Goal: Navigation & Orientation: Find specific page/section

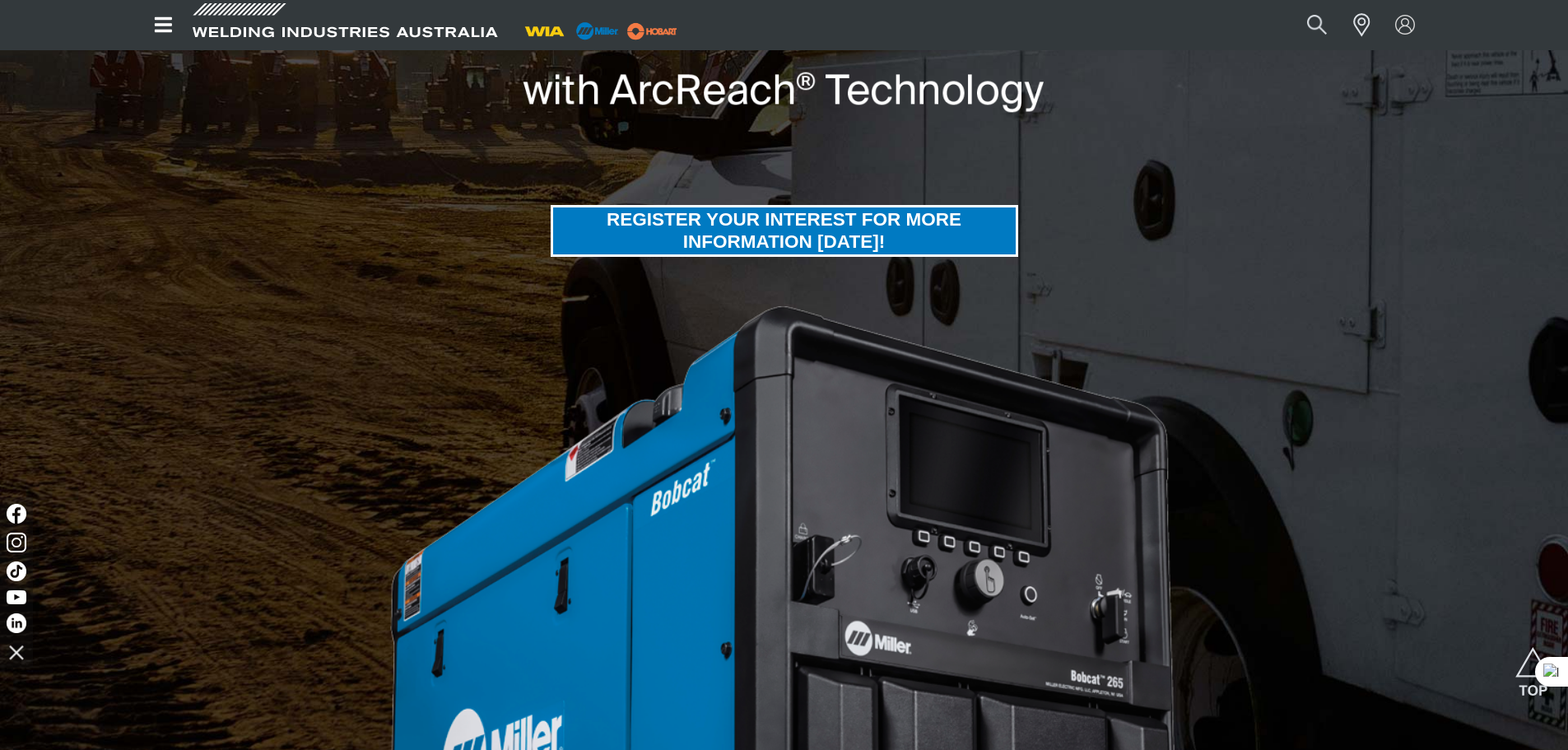
scroll to position [349, 0]
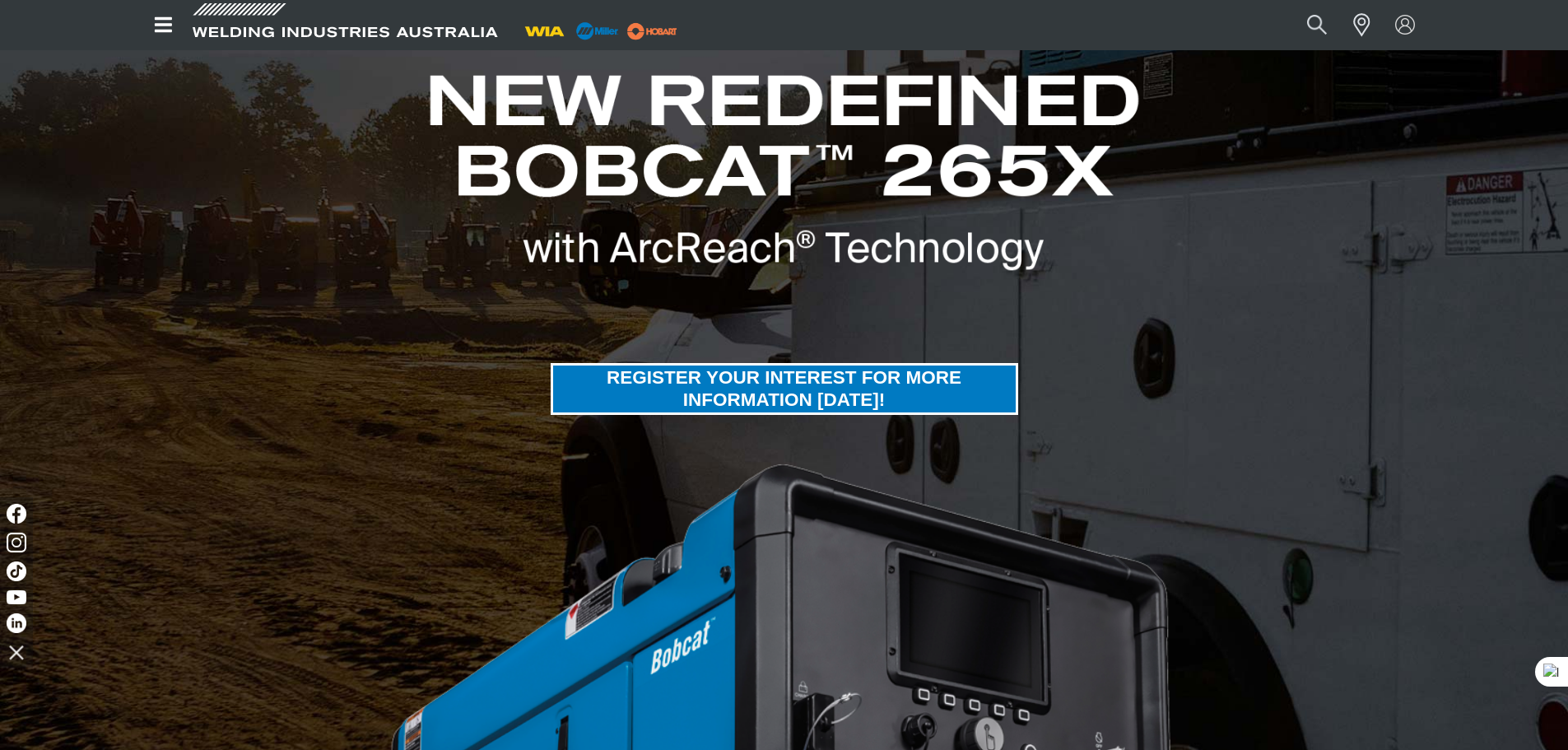
click at [167, 21] on icon "Open top menu" at bounding box center [164, 25] width 24 height 20
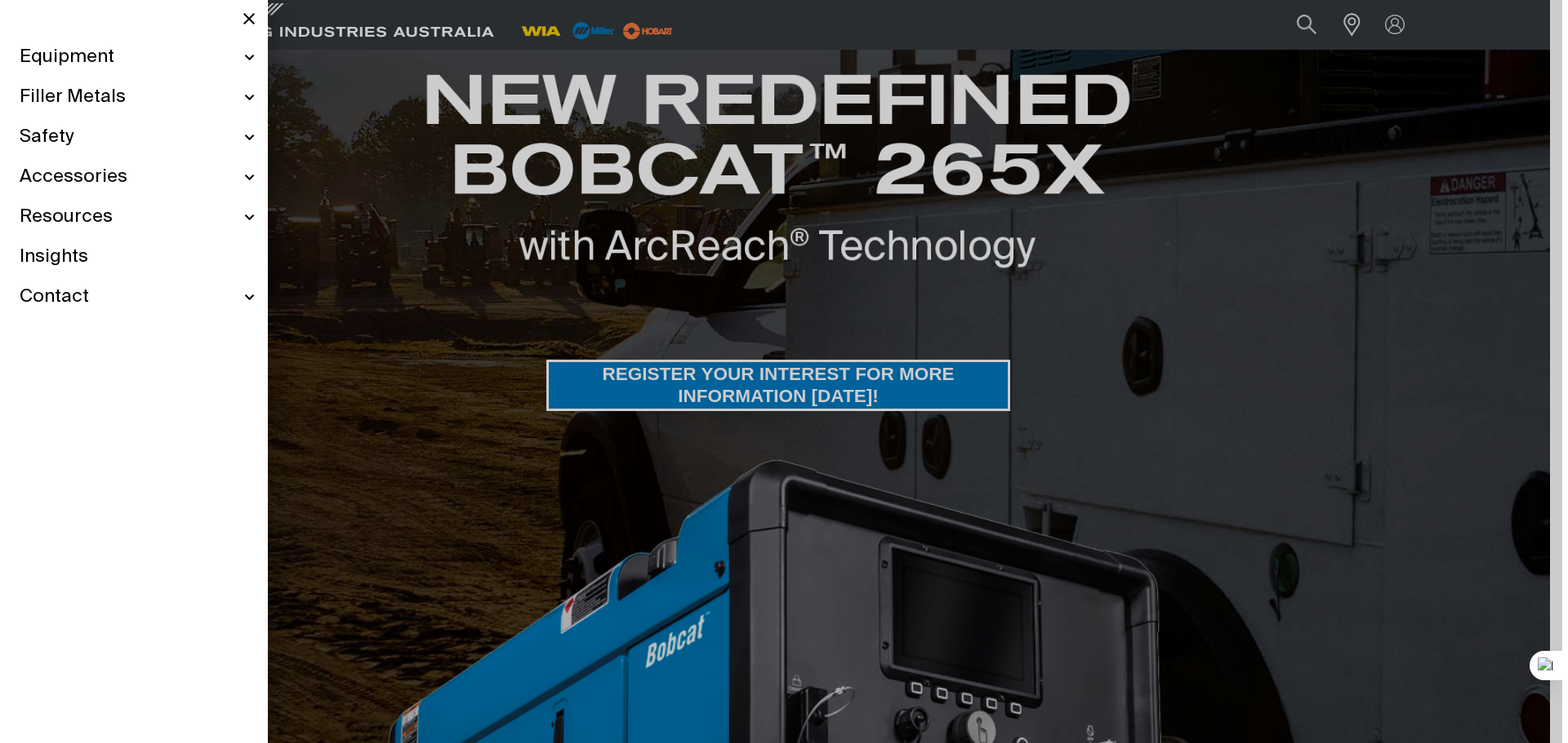
scroll to position [340, 0]
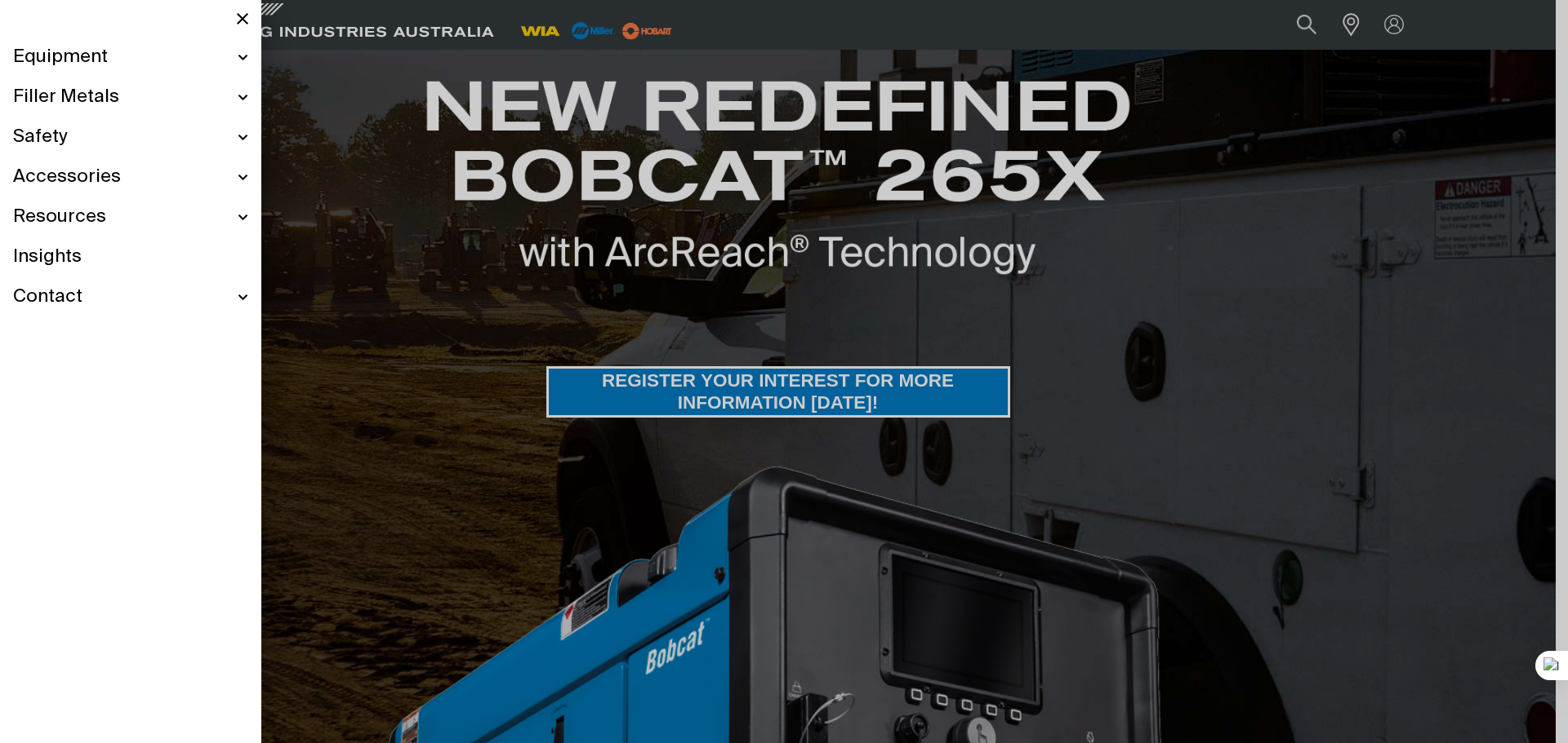
click at [104, 90] on span "Filler Metals" at bounding box center [65, 97] width 106 height 24
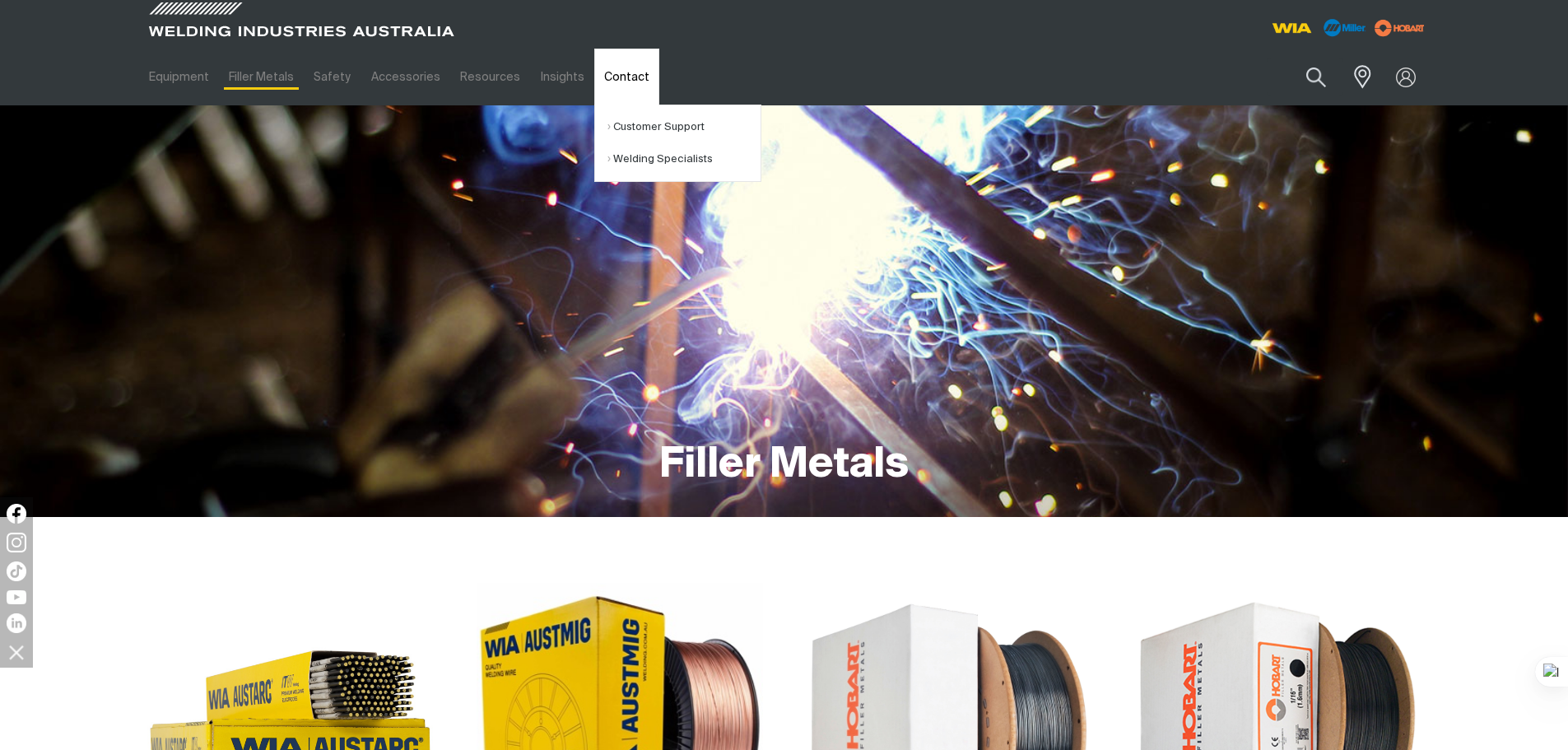
click at [618, 84] on link "Contact" at bounding box center [627, 77] width 65 height 57
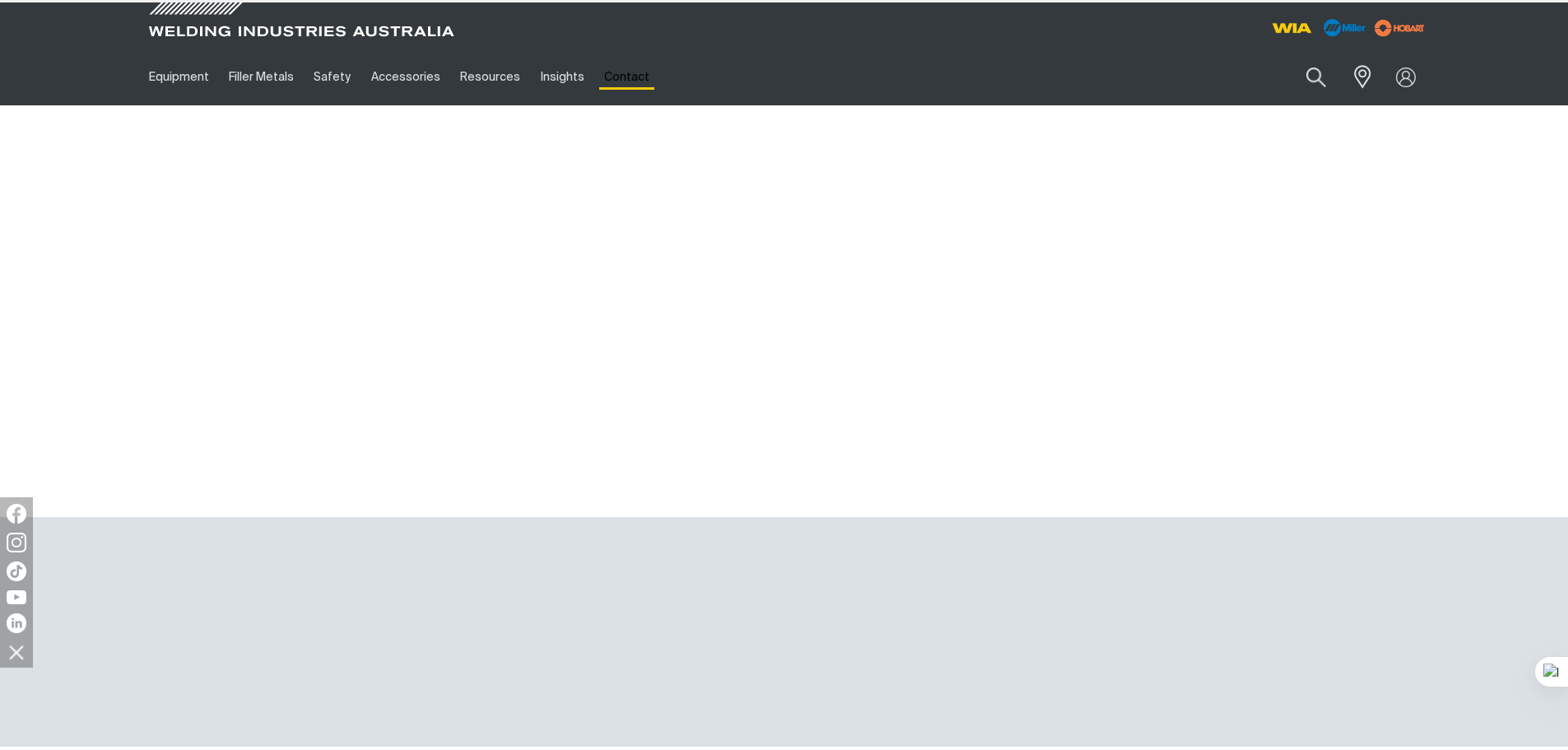
click at [626, 76] on link "Contact" at bounding box center [627, 77] width 65 height 57
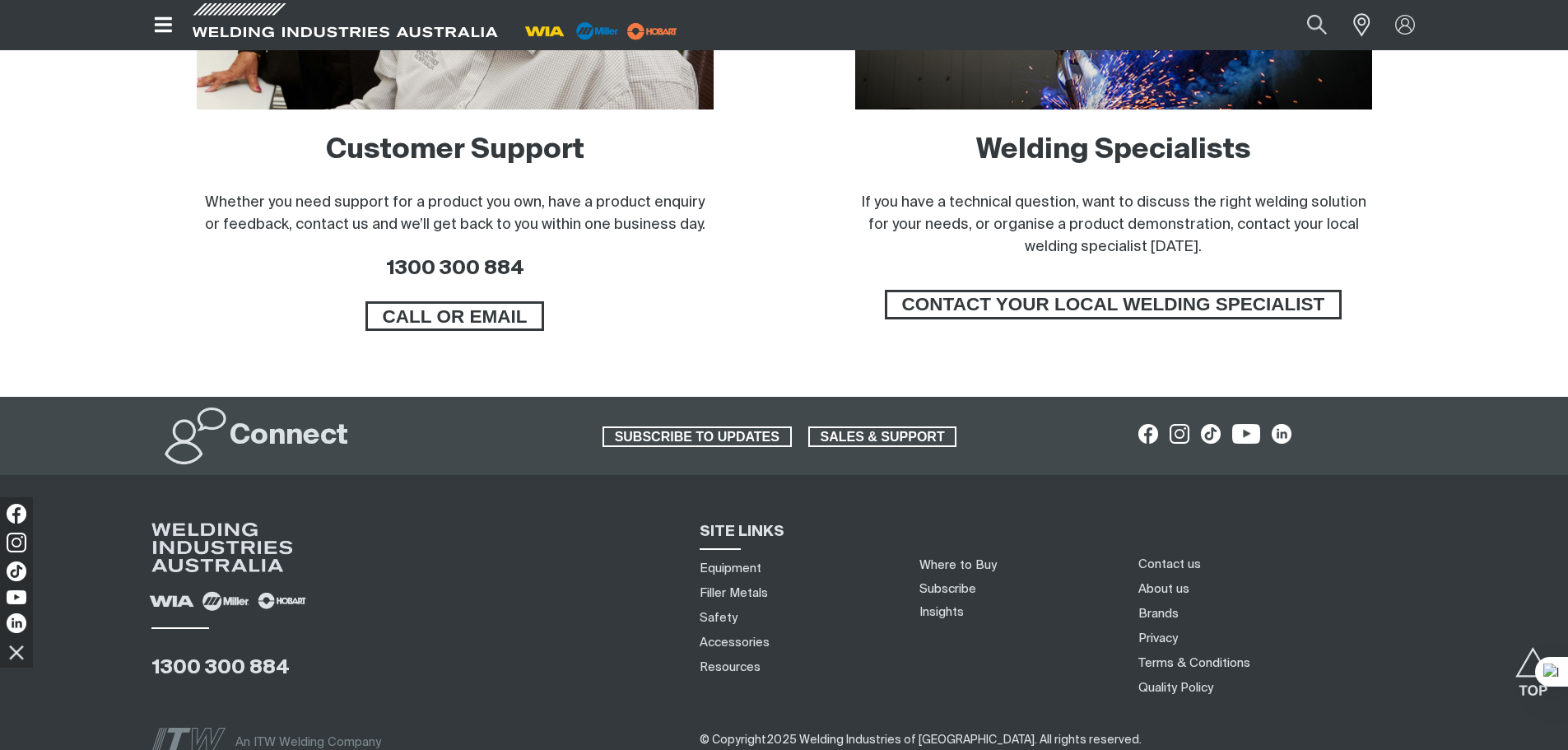
scroll to position [1396, 0]
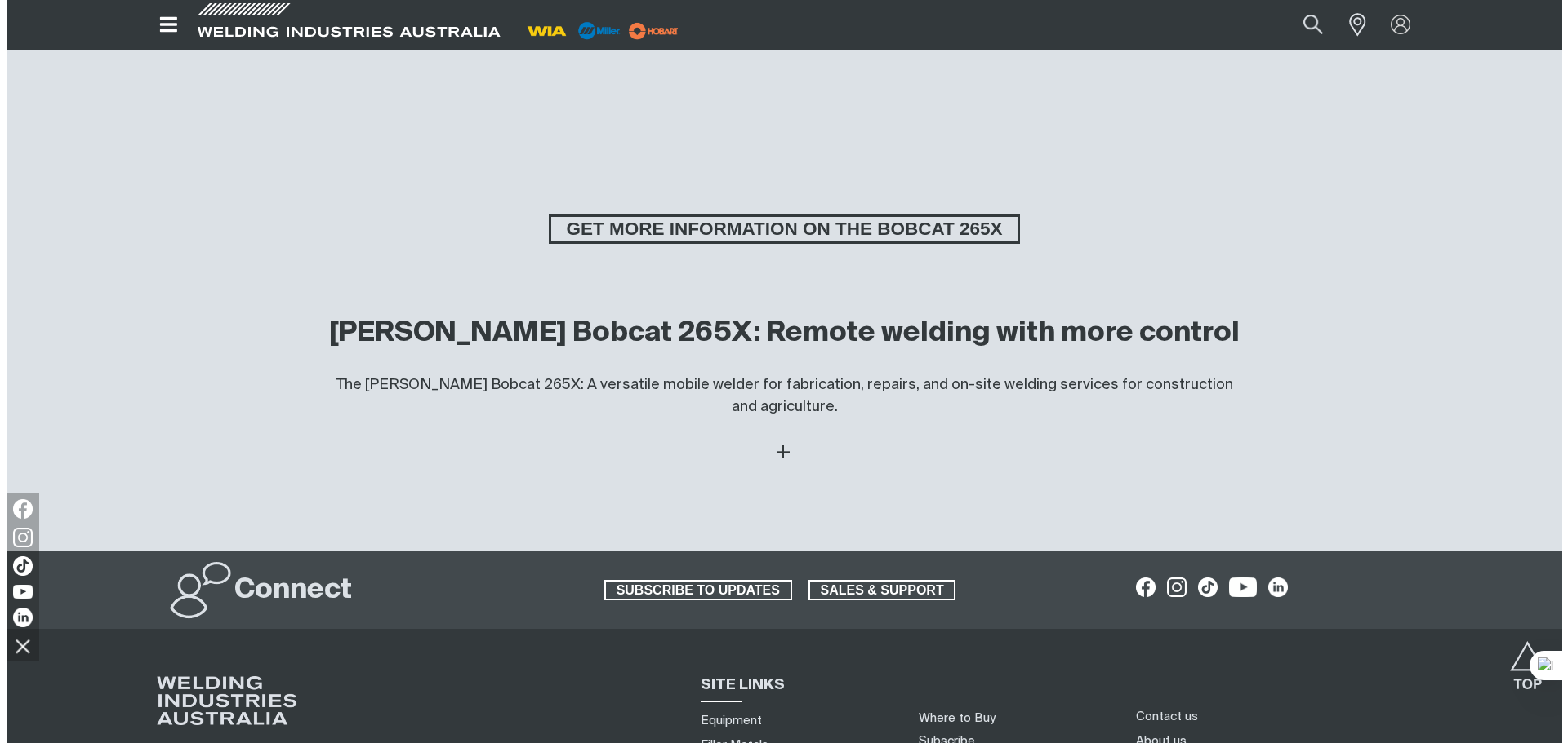
scroll to position [4263, 0]
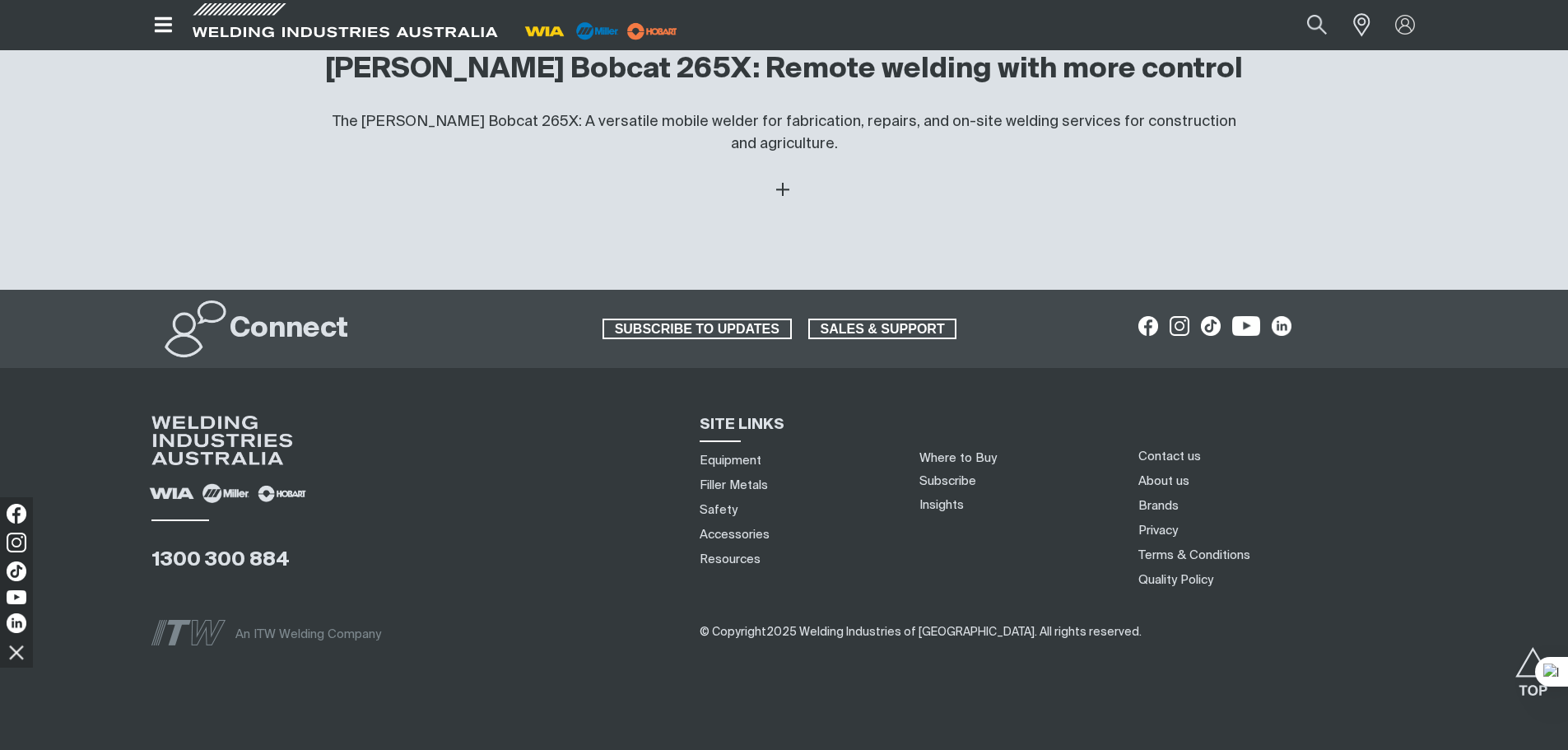
click at [167, 21] on icon "Open top menu" at bounding box center [164, 25] width 24 height 20
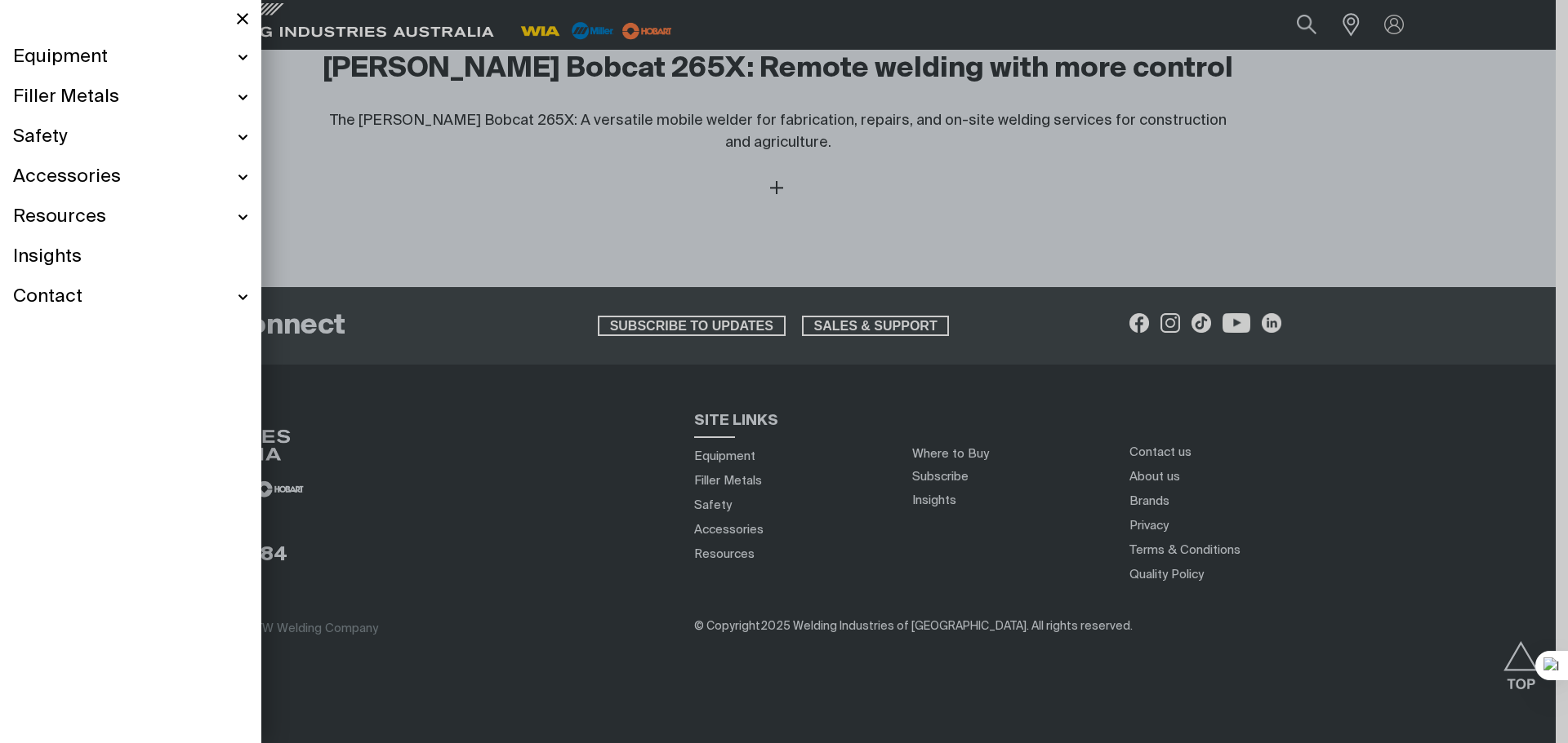
click at [125, 173] on div "Accessories" at bounding box center [130, 177] width 235 height 40
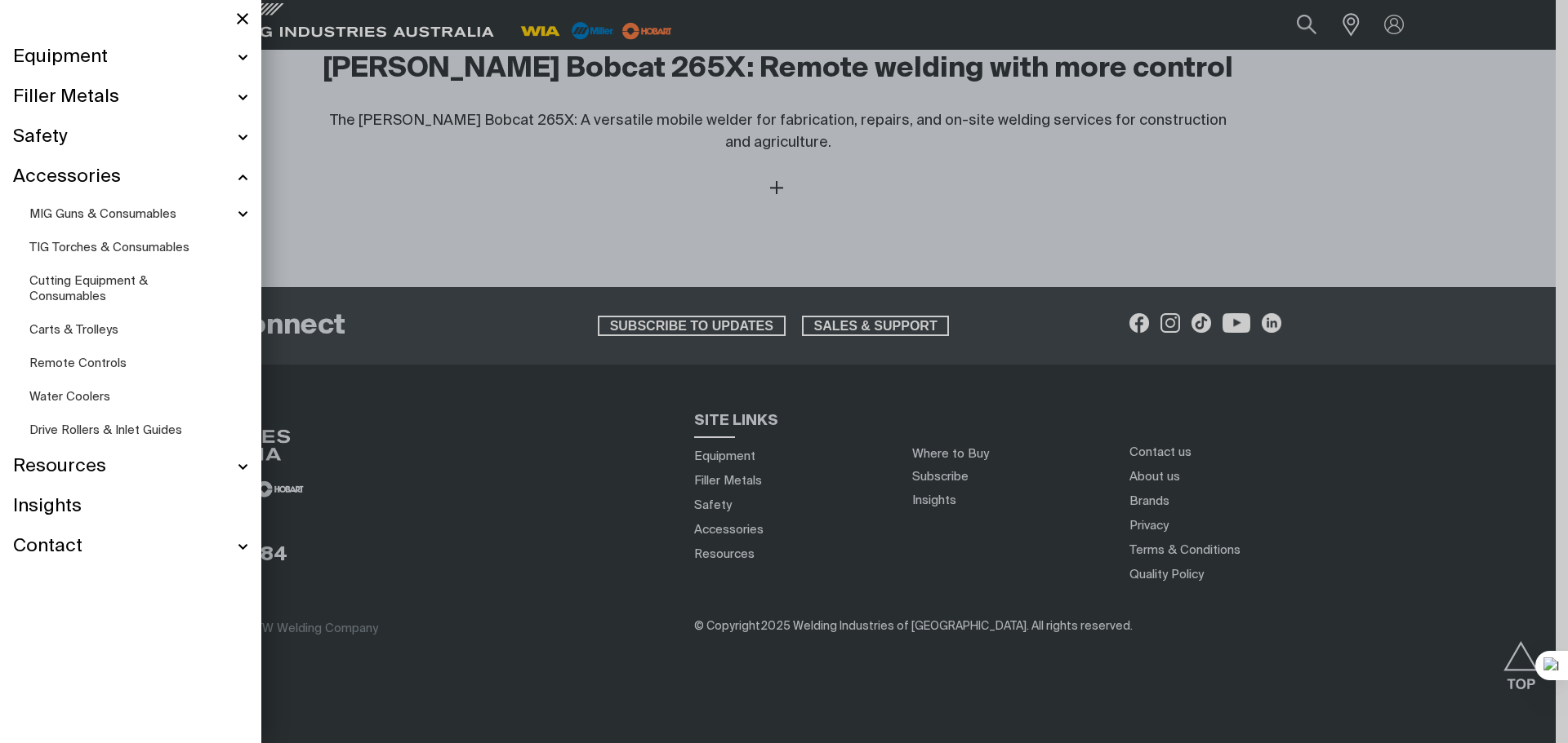
scroll to position [4263, 0]
click at [106, 290] on span "Cutting Equipment & Consumables" at bounding box center [88, 289] width 118 height 28
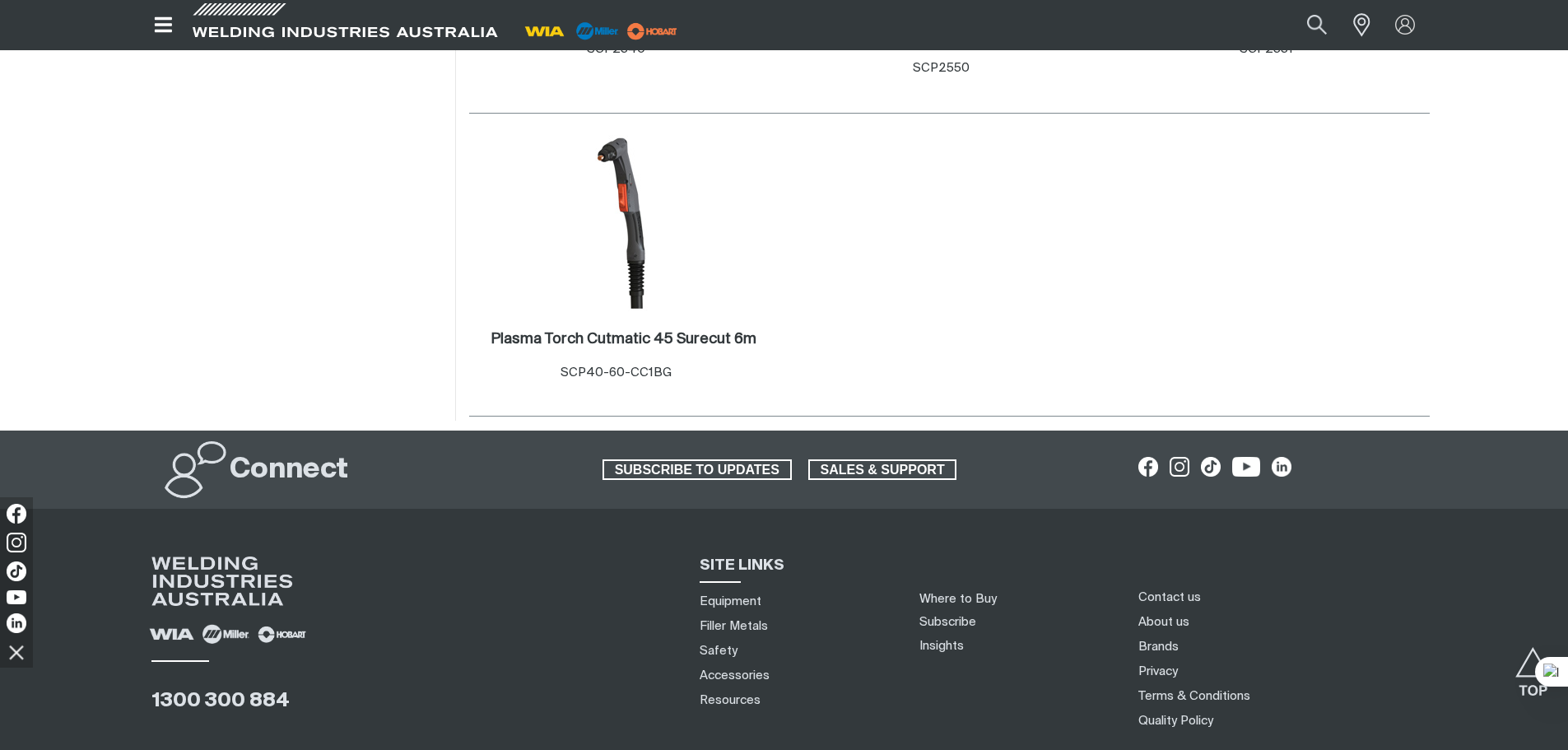
scroll to position [1596, 0]
